Goal: Transaction & Acquisition: Purchase product/service

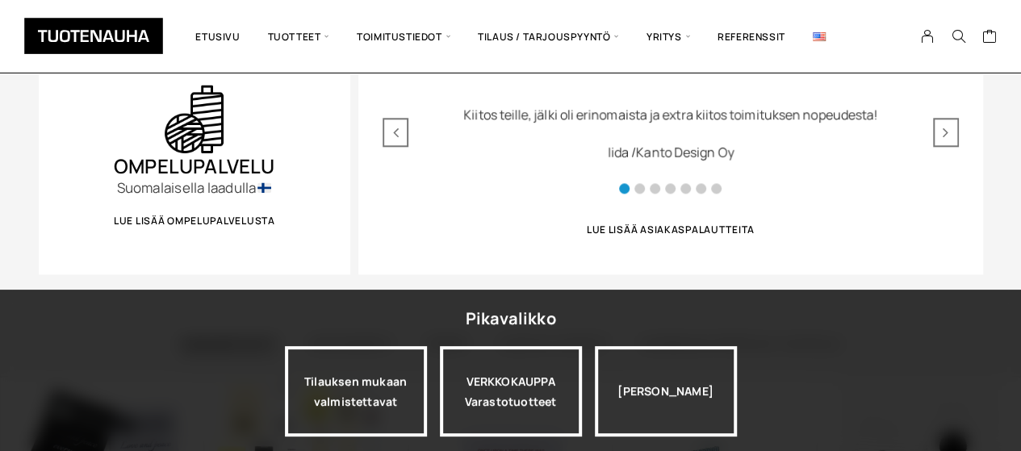
scroll to position [840, 0]
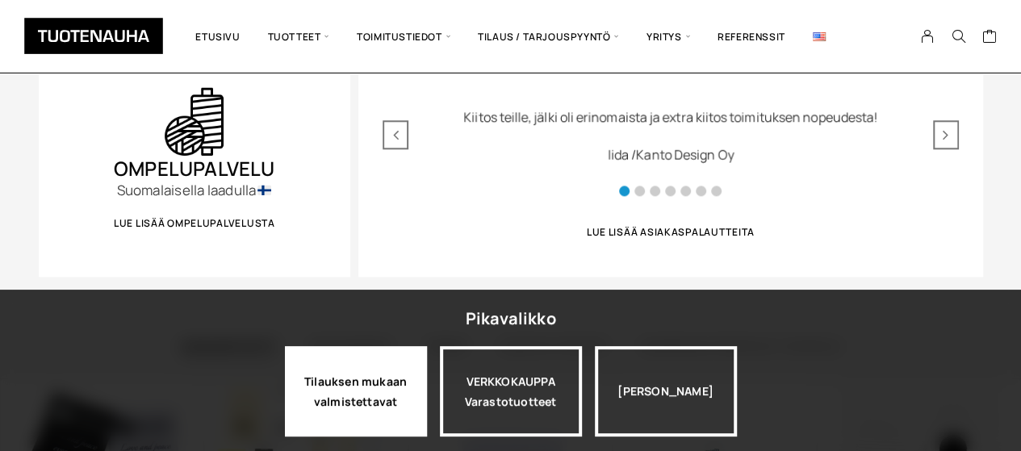
click at [373, 375] on div "Tilauksen mukaan valmistettavat" at bounding box center [356, 391] width 142 height 90
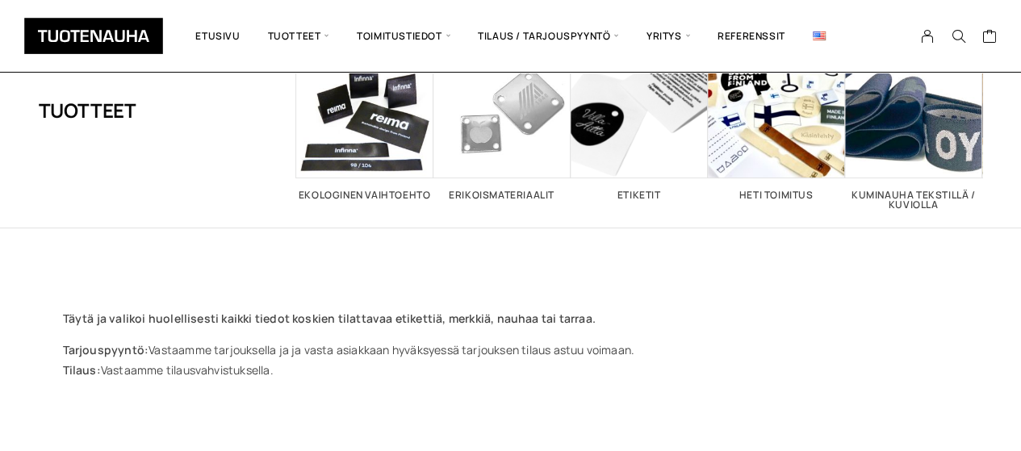
scroll to position [50, 0]
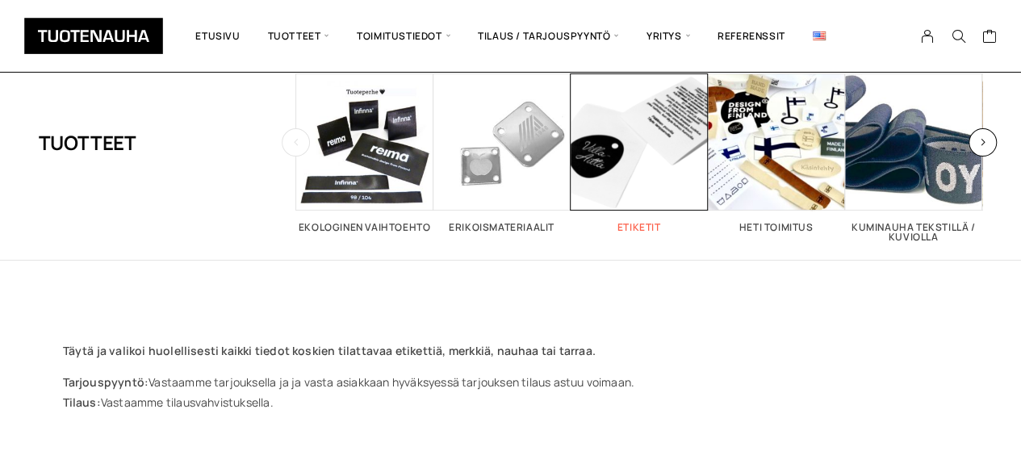
click at [633, 159] on span "Visit product category Etiketit" at bounding box center [639, 141] width 137 height 137
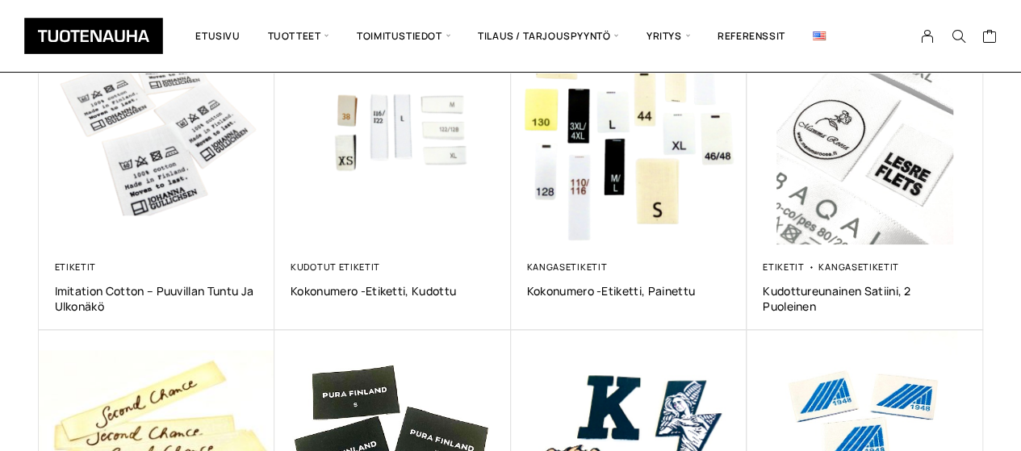
scroll to position [743, 0]
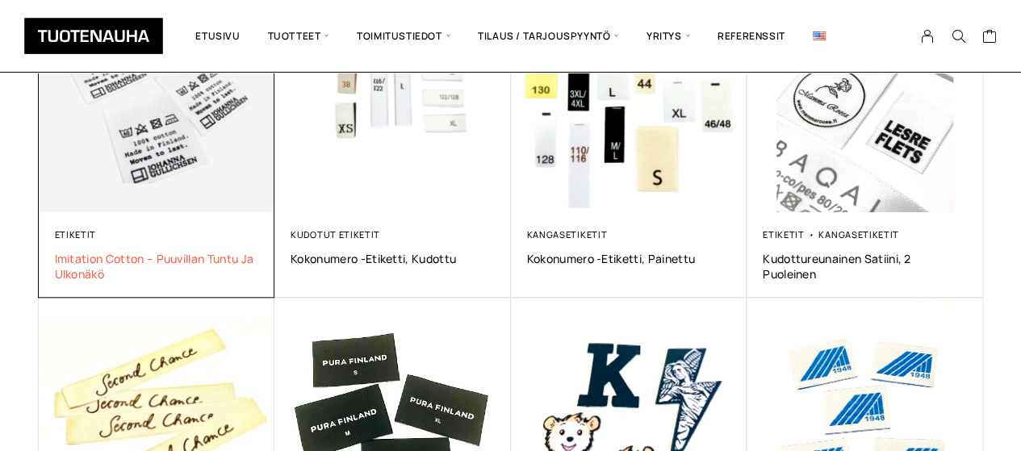
click at [166, 251] on span "Imitation Cotton – puuvillan tuntu ja ulkonäkö" at bounding box center [157, 266] width 204 height 31
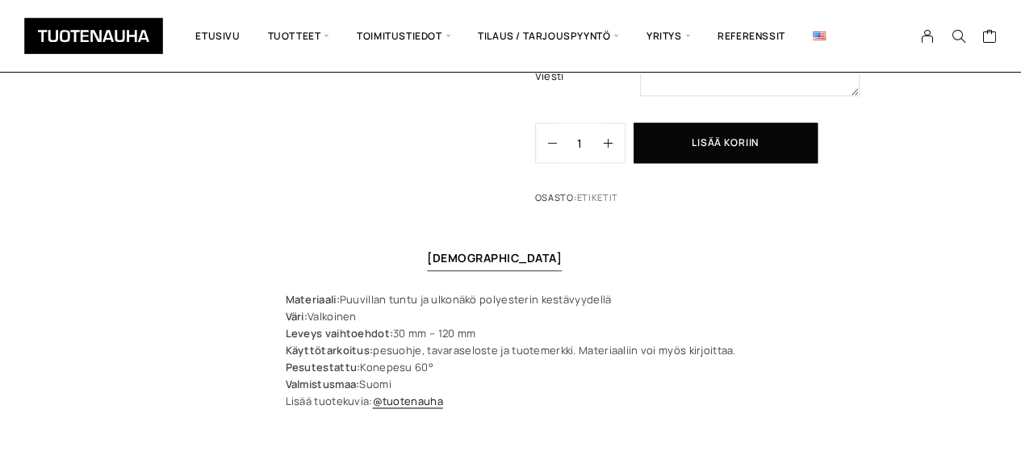
scroll to position [969, 0]
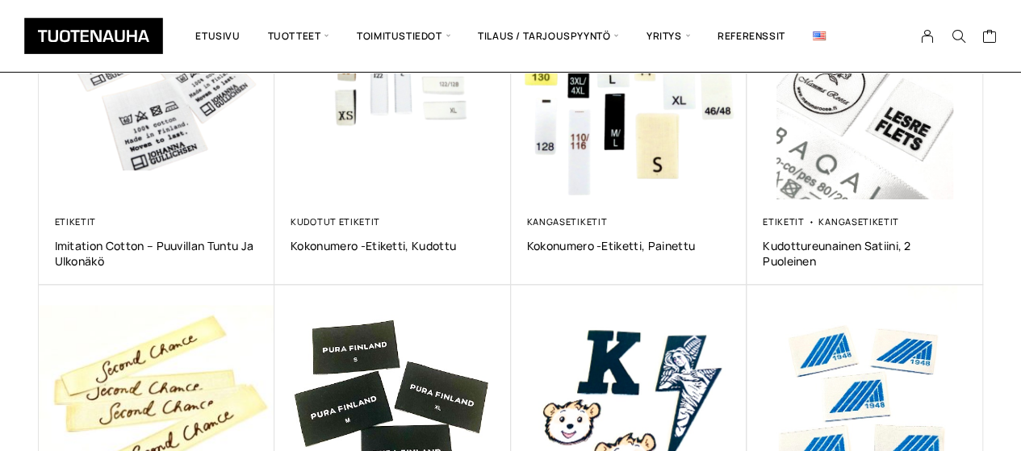
scroll to position [620, 0]
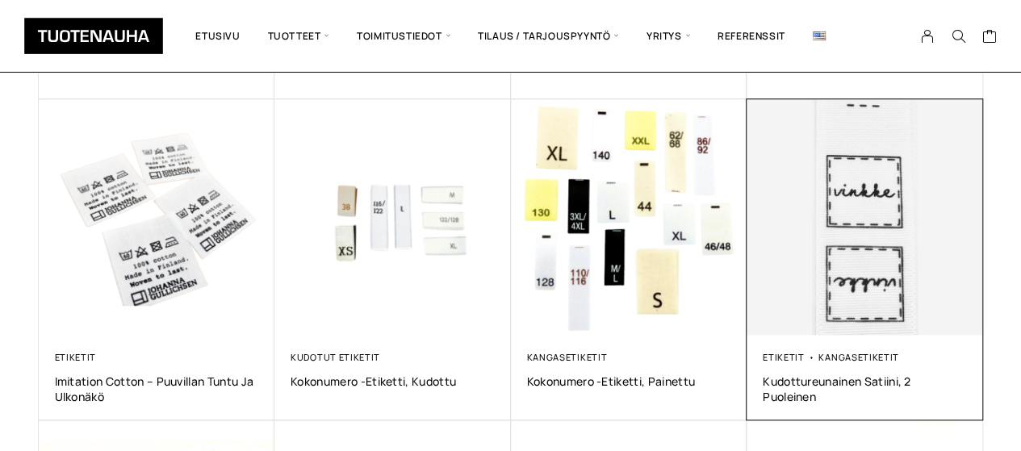
click at [897, 249] on img at bounding box center [865, 217] width 248 height 248
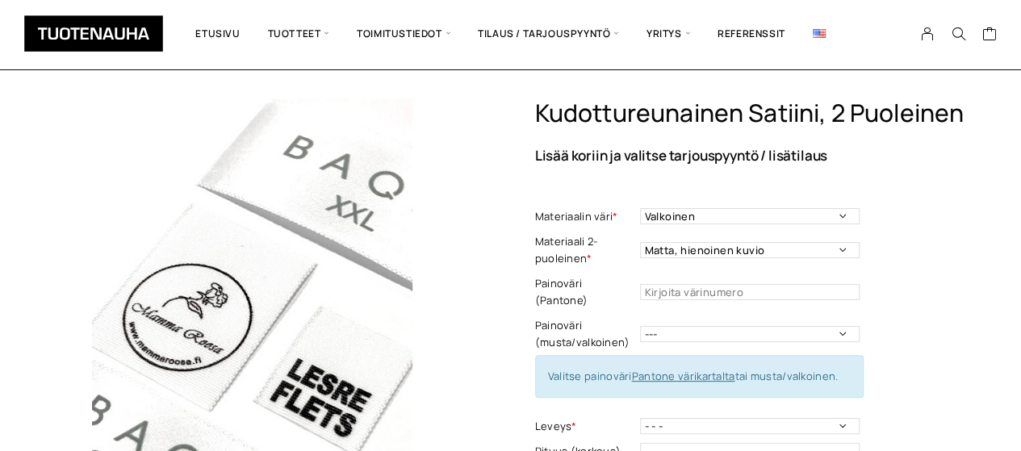
scroll to position [32, 0]
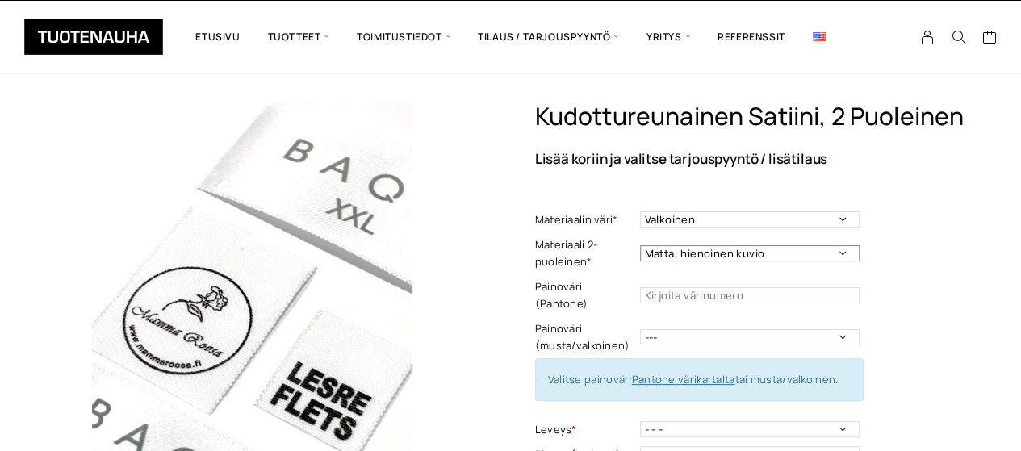
click at [799, 250] on select "Matta, hienoinen kuvio Kiiltävä, tasainen" at bounding box center [750, 253] width 220 height 16
click at [673, 329] on select "--- Musta Valkoinen" at bounding box center [750, 337] width 220 height 16
select select "musta"
click at [640, 329] on select "--- Musta Valkoinen" at bounding box center [750, 337] width 220 height 16
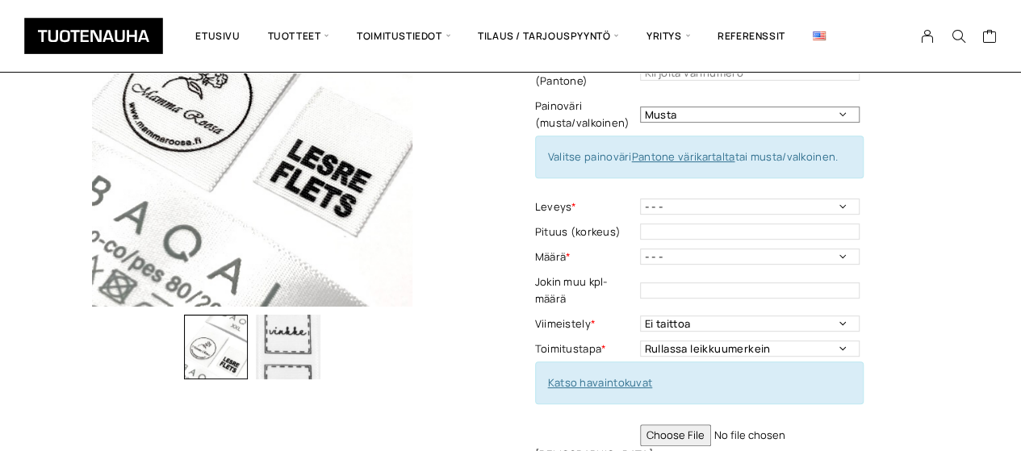
scroll to position [273, 0]
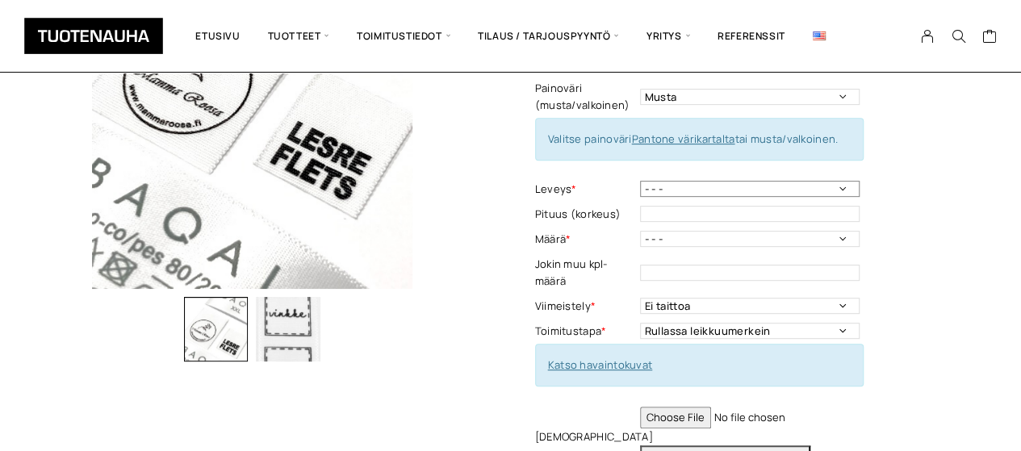
click at [836, 181] on select "- - - 10 mm 16 mm 20 mm 25 mm 30 mm 35 mm 40 mm 50 mm" at bounding box center [750, 189] width 220 height 16
select select "30 mm"
click at [640, 181] on select "- - - 10 mm 16 mm 20 mm 25 mm 30 mm 35 mm 40 mm 50 mm" at bounding box center [750, 189] width 220 height 16
click at [687, 231] on select "- - - 250 kpl 500 kpl 1000 kpl 1500 kpl 2000 kpl" at bounding box center [750, 239] width 220 height 16
click at [948, 225] on div "Kudottureunainen satiini, 2 puoleinen Lisää koriin ja valitse tarjouspyyntö / l…" at bounding box center [759, 249] width 448 height 776
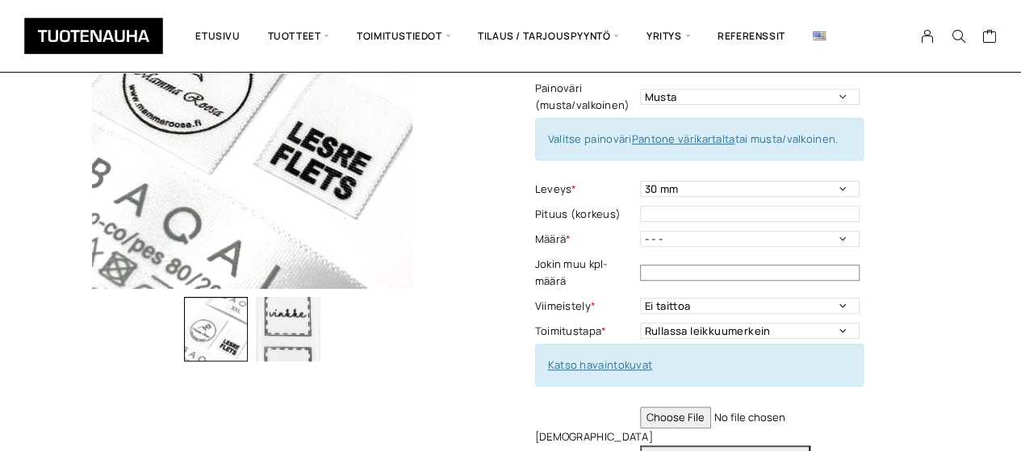
click at [660, 265] on input "text" at bounding box center [750, 273] width 220 height 16
type input "570"
click at [706, 298] on select "Ei taittoa Keskitaitto" at bounding box center [750, 306] width 220 height 16
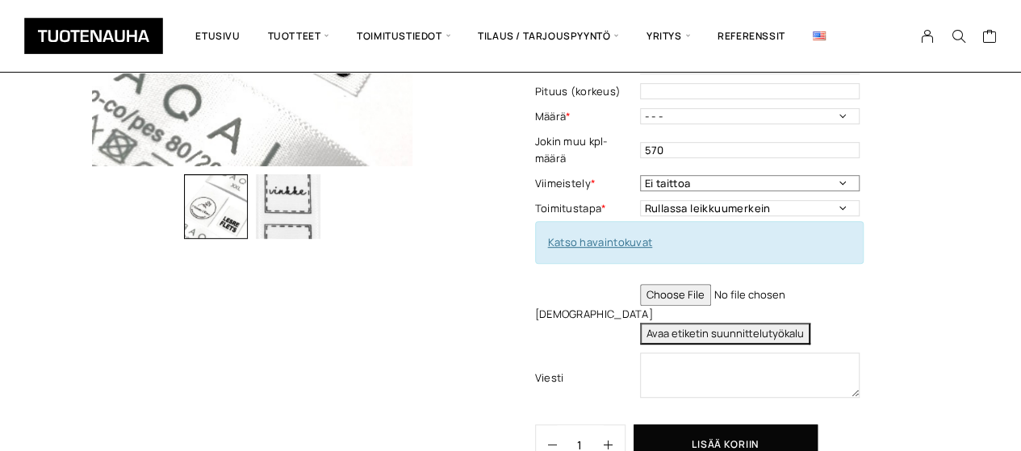
scroll to position [417, 0]
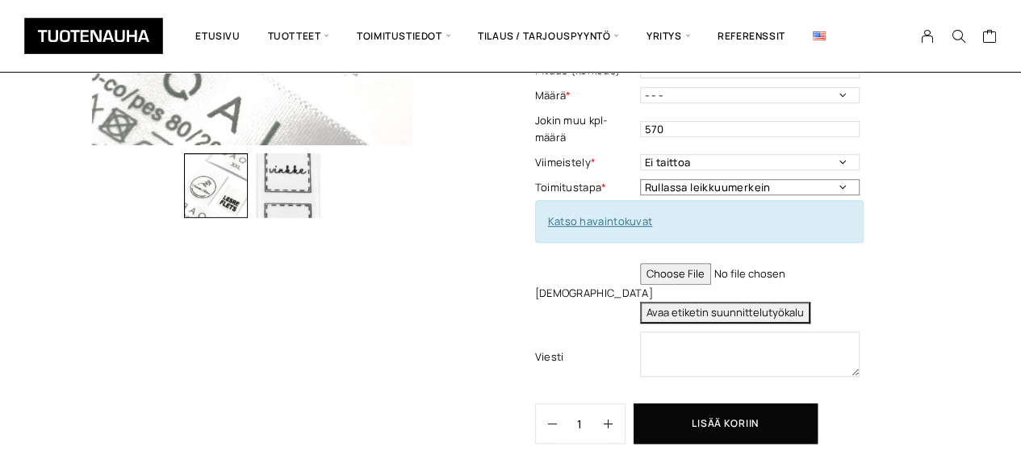
click at [838, 179] on select "Rullassa leikkuumerkein Rullassa ilman leikkuumerkkejä Leikattuna" at bounding box center [750, 187] width 220 height 16
select select "Leikattuna"
click at [640, 179] on select "Rullassa leikkuumerkein Rullassa ilman leikkuumerkkejä Leikattuna" at bounding box center [750, 187] width 220 height 16
click at [620, 214] on link "Katso havaintokuvat" at bounding box center [600, 221] width 105 height 15
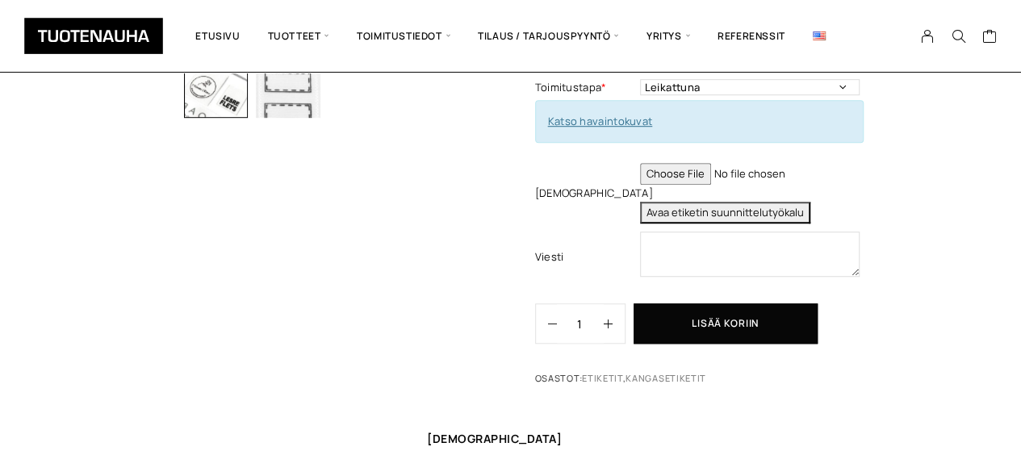
scroll to position [512, 0]
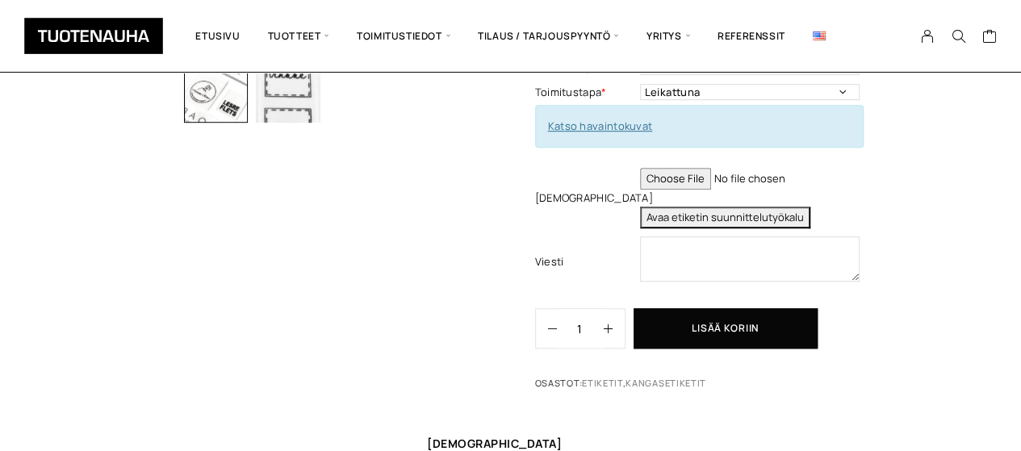
click at [750, 207] on button "Avaa etiketin suunnittelutyökalu" at bounding box center [725, 218] width 170 height 22
